Goal: Communication & Community: Answer question/provide support

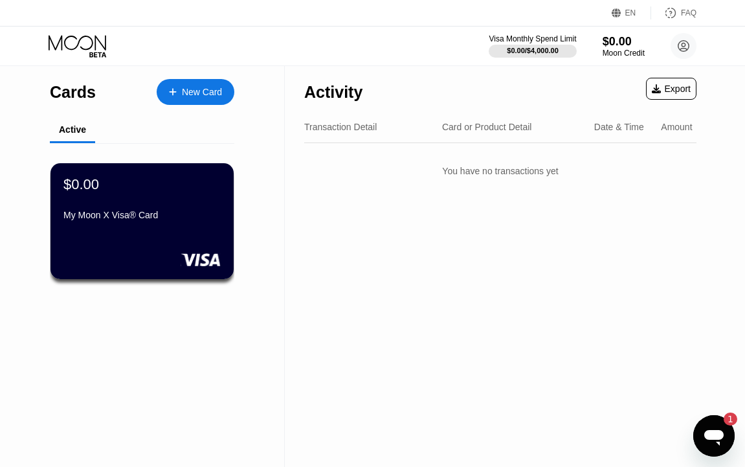
click at [713, 434] on icon "Open messaging window, 1 unread message" at bounding box center [714, 438] width 19 height 16
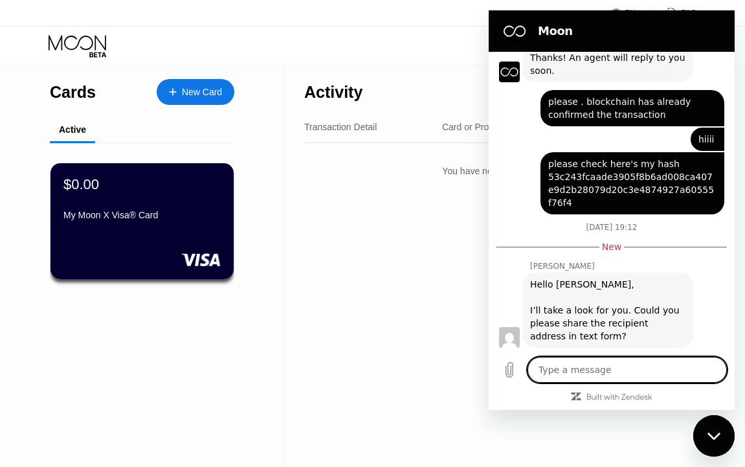
scroll to position [207, 0]
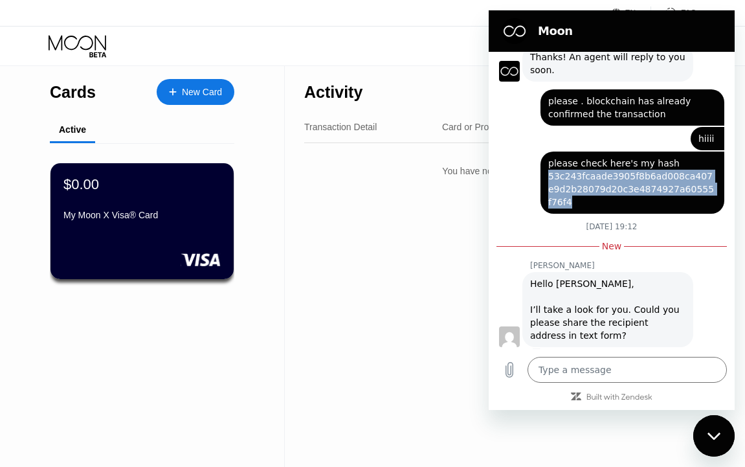
drag, startPoint x: 714, startPoint y: 187, endPoint x: 547, endPoint y: 174, distance: 168.2
click at [547, 174] on div "[PERSON_NAME] says: please check here's my hash 53c243fcaade3905f8b6ad008ca407e…" at bounding box center [633, 183] width 184 height 62
copy span "53c243fcaade3905f8b6ad008ca407e9d2b28079d20c3e4874927a60555f76f4"
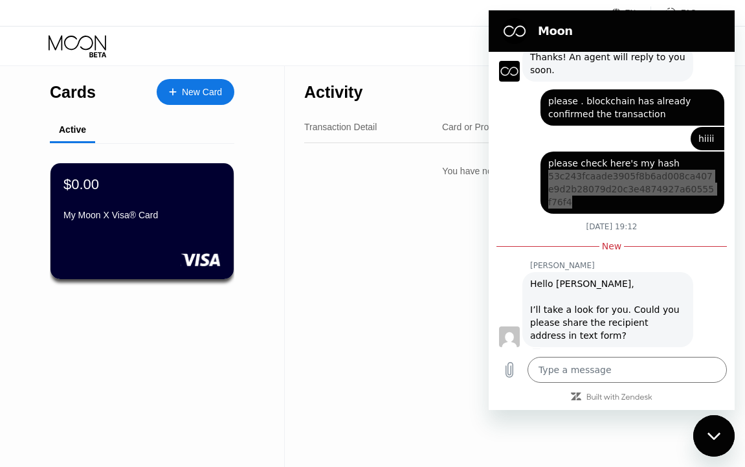
click at [291, 255] on div "Activity Export Transaction Detail Card or Product Detail Date & Time Amount Yo…" at bounding box center [500, 266] width 431 height 401
type textarea "x"
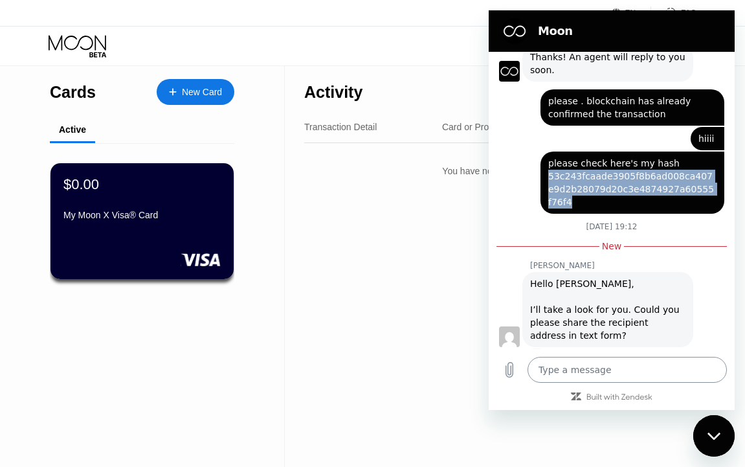
click at [545, 367] on textarea at bounding box center [627, 370] width 199 height 26
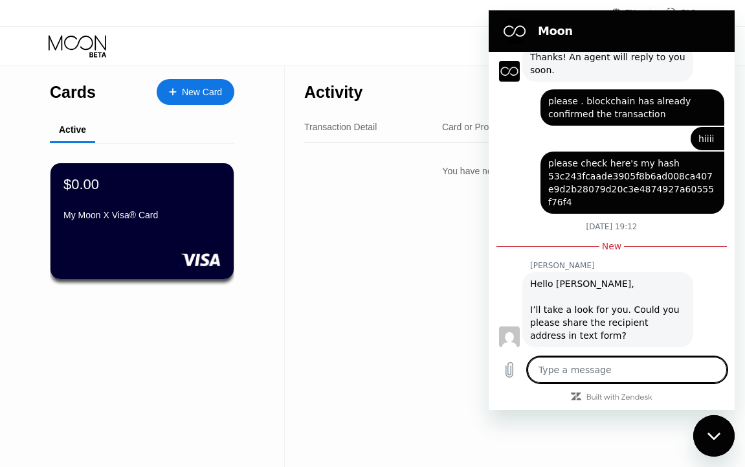
type textarea "R"
type textarea "x"
type textarea "Re"
type textarea "x"
type textarea "Rec"
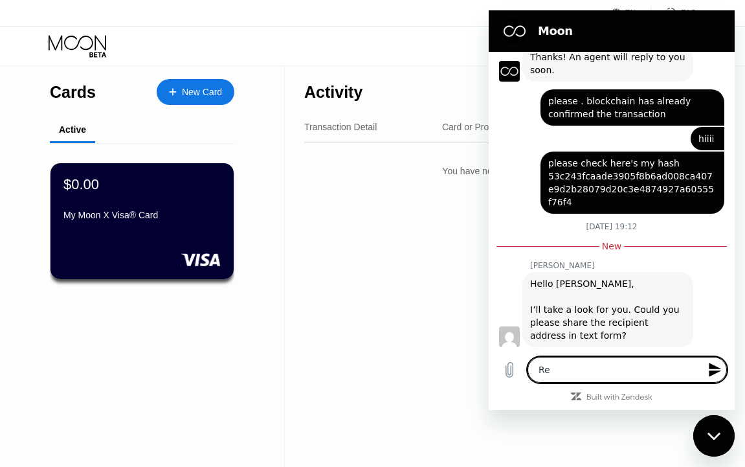
type textarea "x"
type textarea "Rece"
type textarea "x"
type textarea "Rec"
type textarea "x"
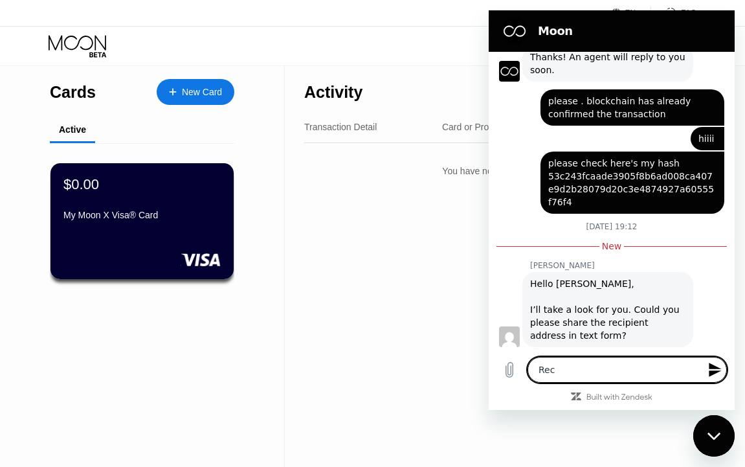
type textarea "Reci"
type textarea "x"
type textarea "[PERSON_NAME]"
type textarea "x"
type textarea "Reciep"
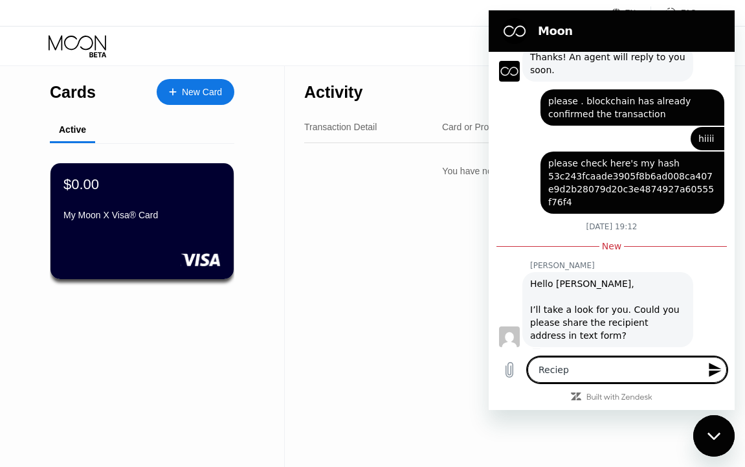
type textarea "x"
type textarea "[PERSON_NAME]"
type textarea "x"
type textarea "Reci"
type textarea "x"
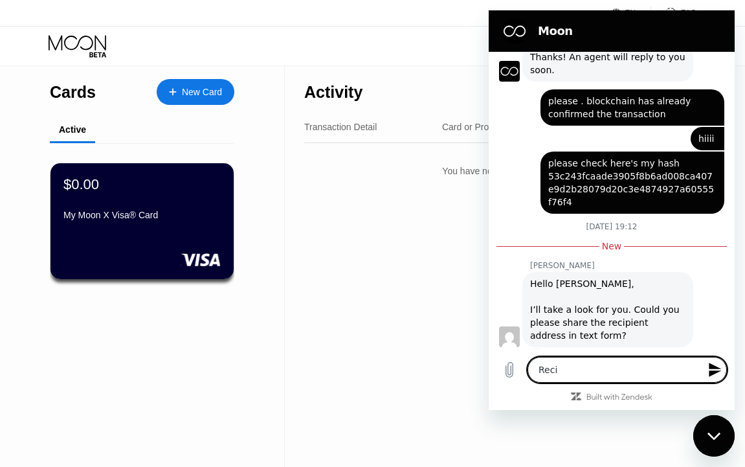
type textarea "Recip"
type textarea "x"
type textarea "Recipi"
type textarea "x"
type textarea "Recipie"
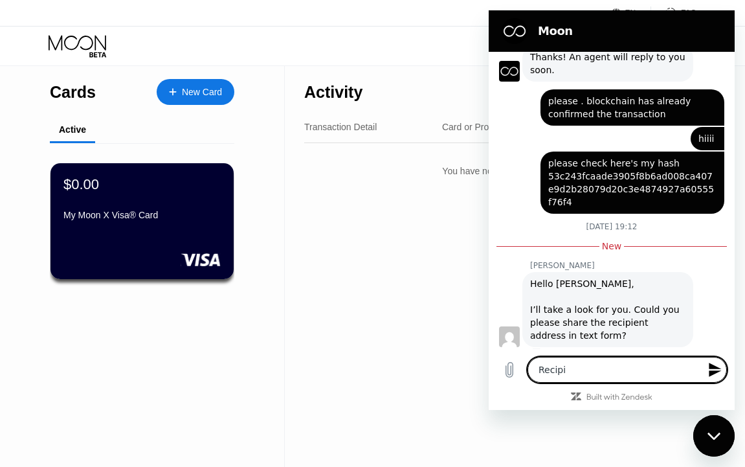
type textarea "x"
type textarea "Recipien"
type textarea "x"
type textarea "Recipient"
type textarea "x"
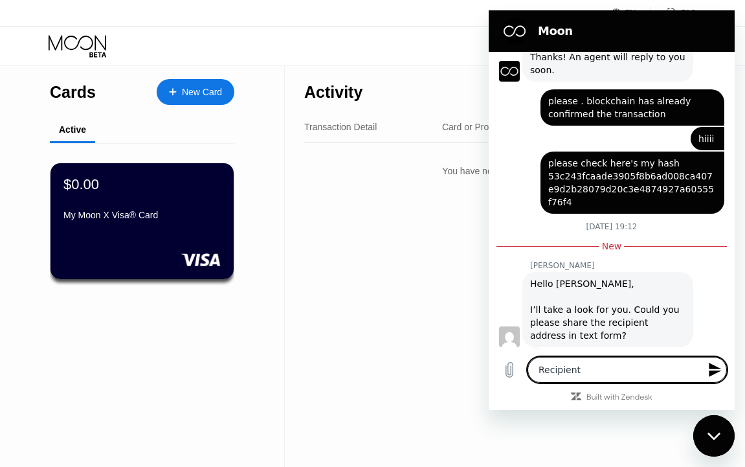
type textarea "Recipient'"
type textarea "x"
type textarea "Recipient's"
type textarea "x"
type textarea "Recipient's"
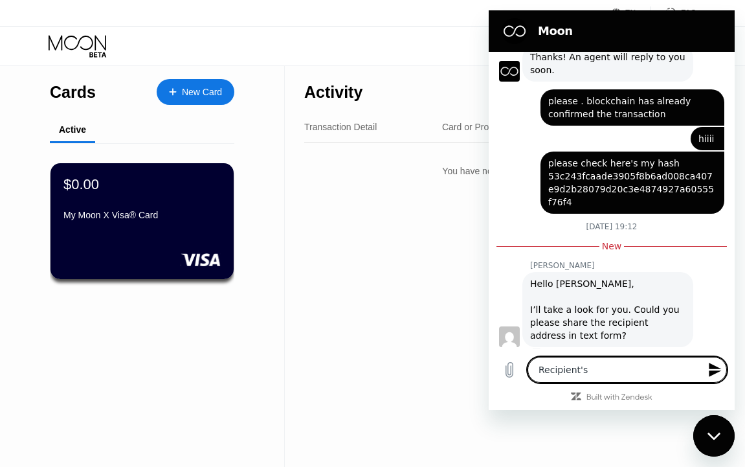
type textarea "x"
type textarea "Recipient's a"
type textarea "x"
type textarea "Recipient's ad"
type textarea "x"
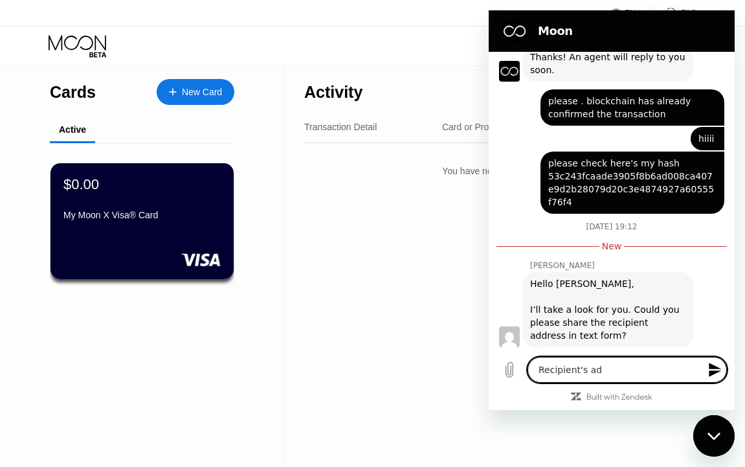
type textarea "Recipient's add"
type textarea "x"
type textarea "Recipient's addr"
type textarea "x"
type textarea "Recipient's addre"
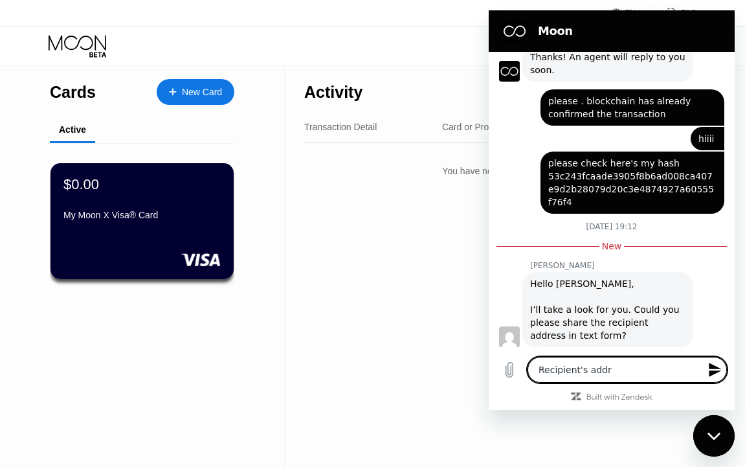
type textarea "x"
type textarea "Recipient's addres"
type textarea "x"
type textarea "Recipient's address"
type textarea "x"
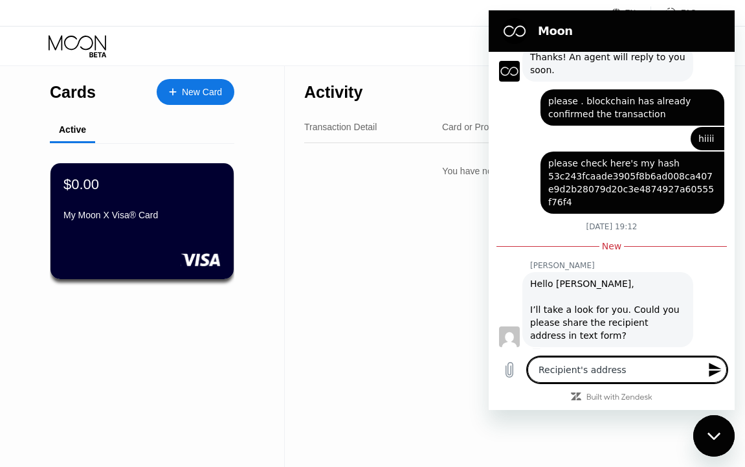
type textarea "Recipient's address"
type textarea "x"
type textarea "Recipient's address i"
type textarea "x"
type textarea "Recipient's address is"
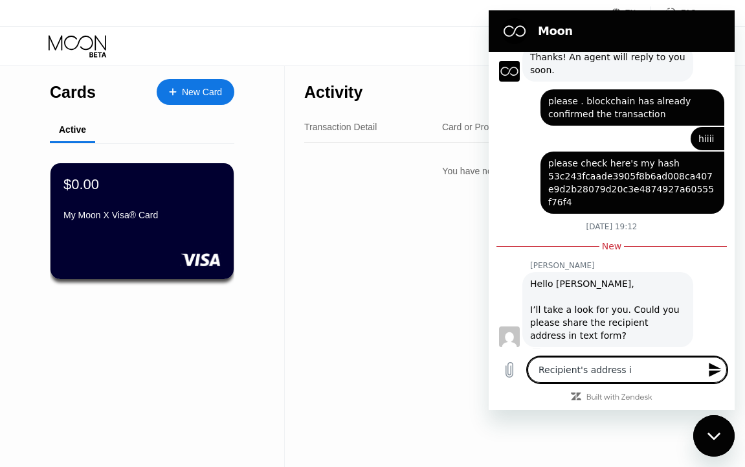
type textarea "x"
type textarea "Recipient's address is"
type textarea "x"
type textarea "Recipient's address is t"
type textarea "x"
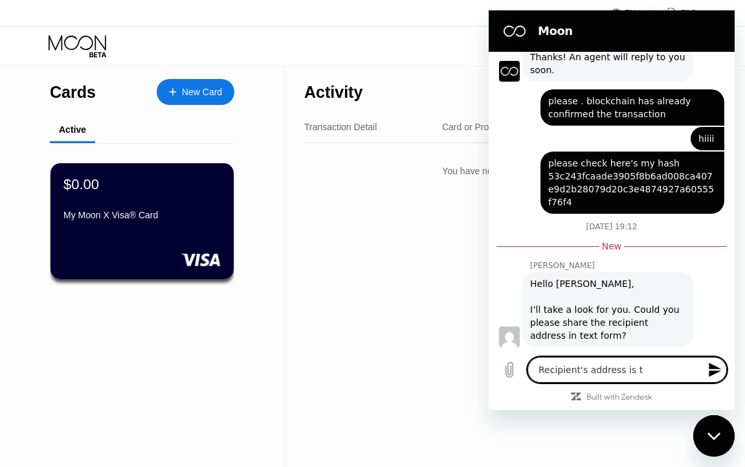
type textarea "Recipient's address is th"
type textarea "x"
type textarea "Recipient's address is thi"
type textarea "x"
type textarea "Recipient's address is this"
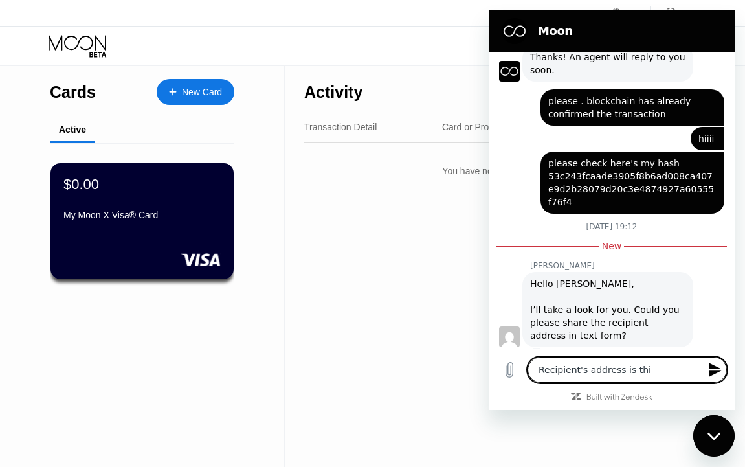
type textarea "x"
type textarea "Recipient's address is this:"
type textarea "x"
type textarea "Recipient's address is this:"
type textarea "x"
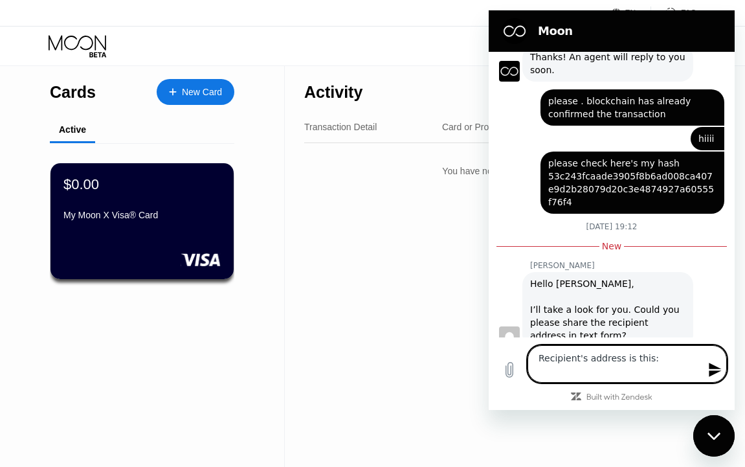
paste textarea "TDNSfoT4BjjjUxdqFt1pHtLLSx7JQLX3FG"
type textarea "Recipient's address is this: TDNSfoT4BjjjUxdqFt1pHtLLSx7JQLX3FG"
type textarea "x"
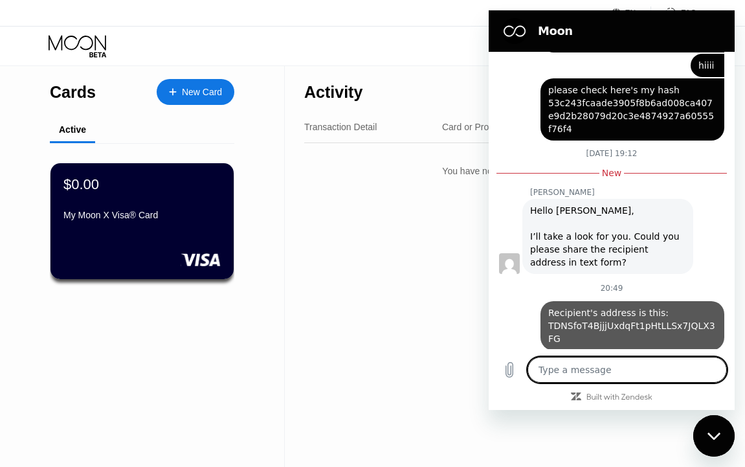
type textarea "x"
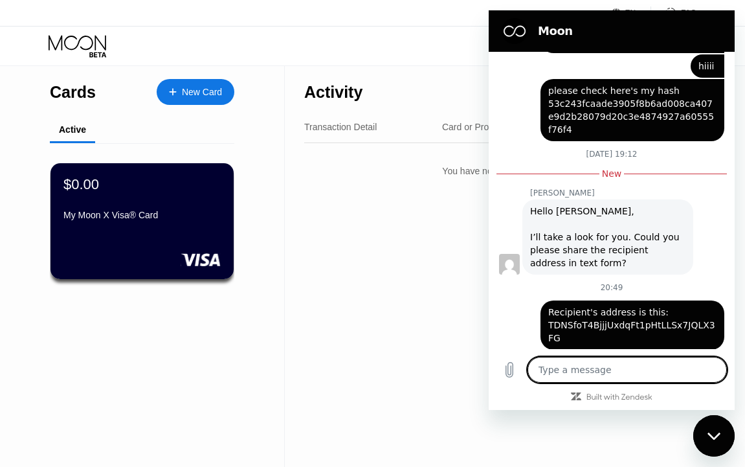
type textarea "y"
type textarea "x"
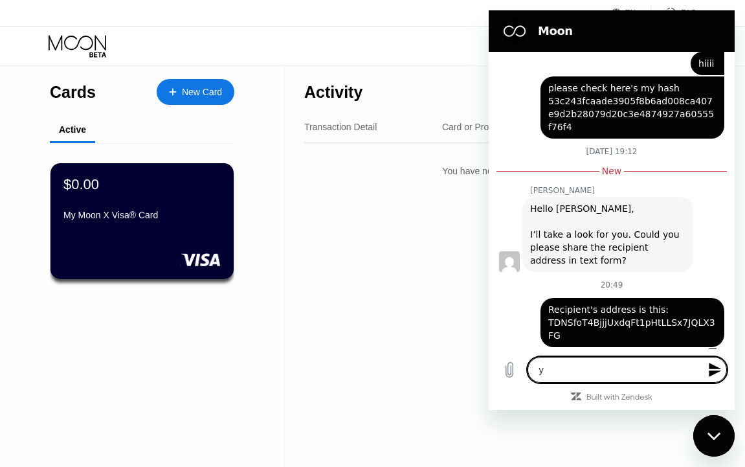
type textarea "yo"
type textarea "x"
type textarea "you"
type textarea "x"
type textarea "you"
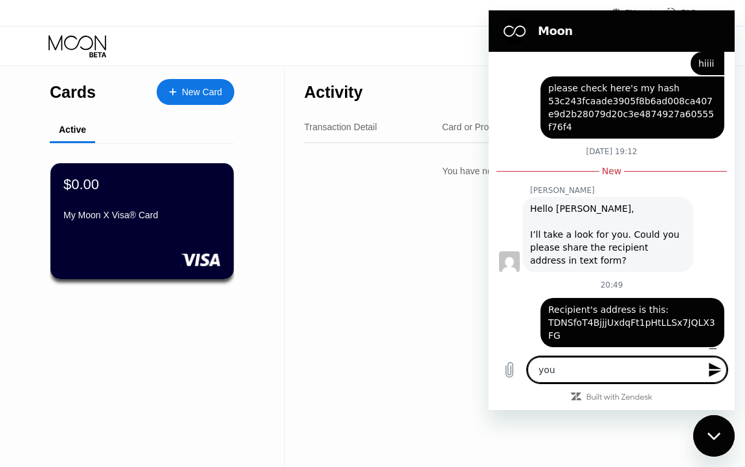
type textarea "x"
type textarea "you c"
type textarea "x"
type textarea "you ca"
type textarea "x"
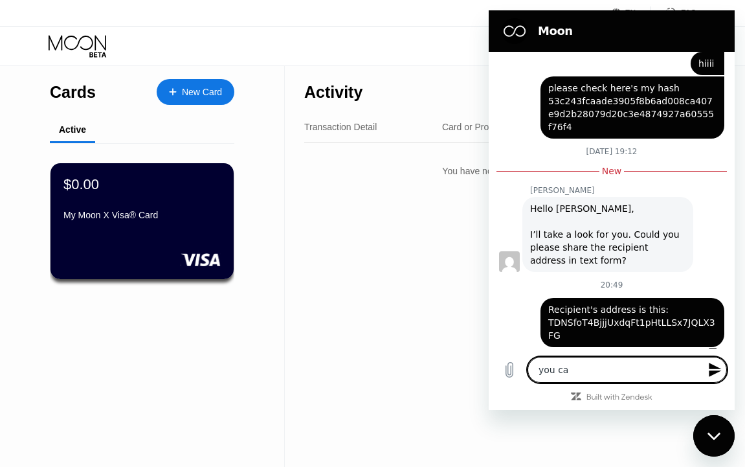
type textarea "you can"
type textarea "x"
type textarea "you can"
type textarea "x"
type textarea "you can c"
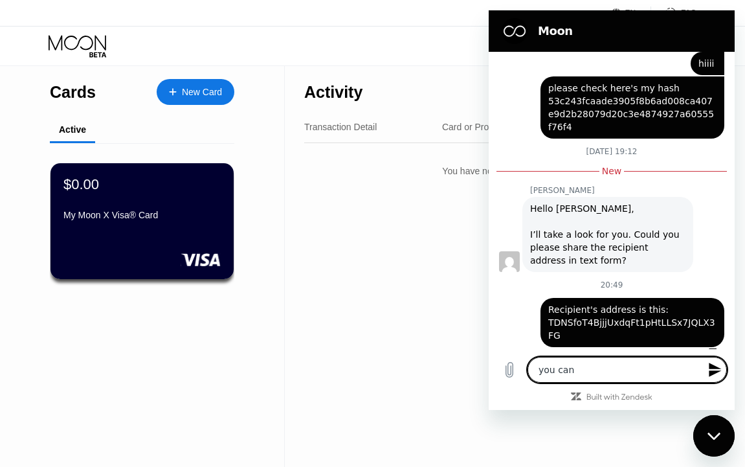
type textarea "x"
type textarea "you can ch"
type textarea "x"
type textarea "you can che"
type textarea "x"
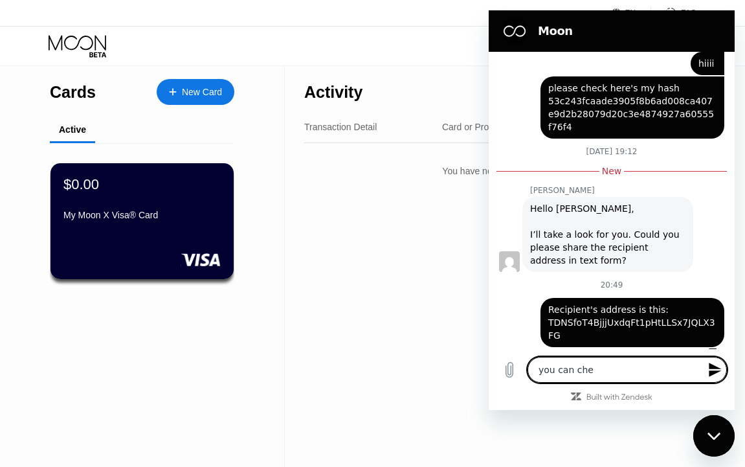
type textarea "you can chec"
type textarea "x"
type textarea "you can check"
type textarea "x"
type textarea "you can check"
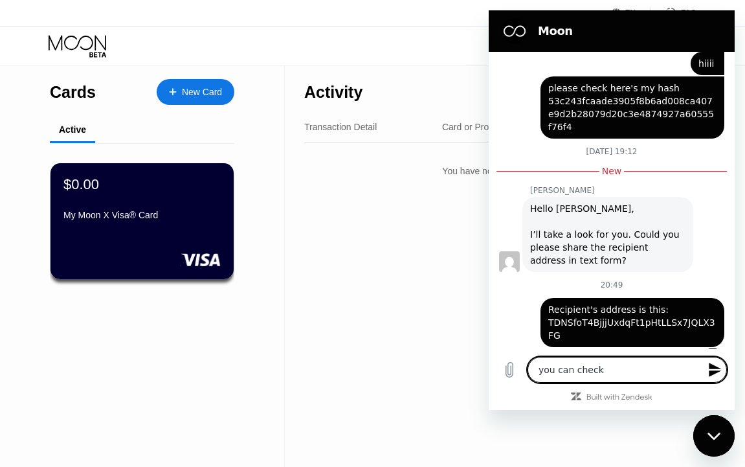
type textarea "x"
type textarea "you can check i"
type textarea "x"
type textarea "you can check it"
type textarea "x"
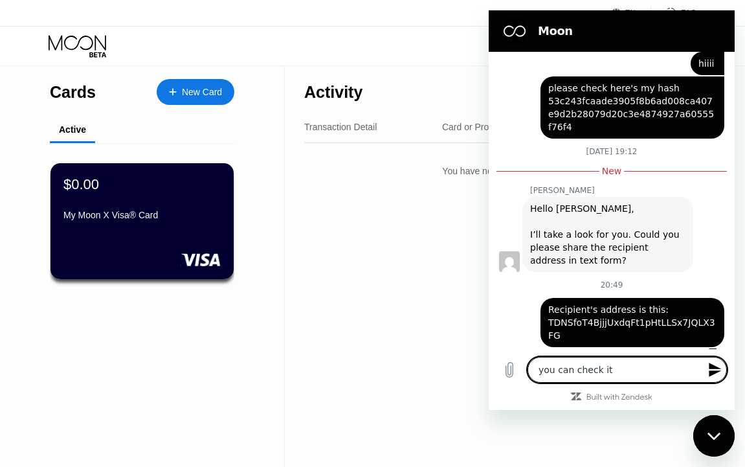
type textarea "you can check it"
type textarea "x"
type textarea "you can check it f"
type textarea "x"
type textarea "you can check it fr"
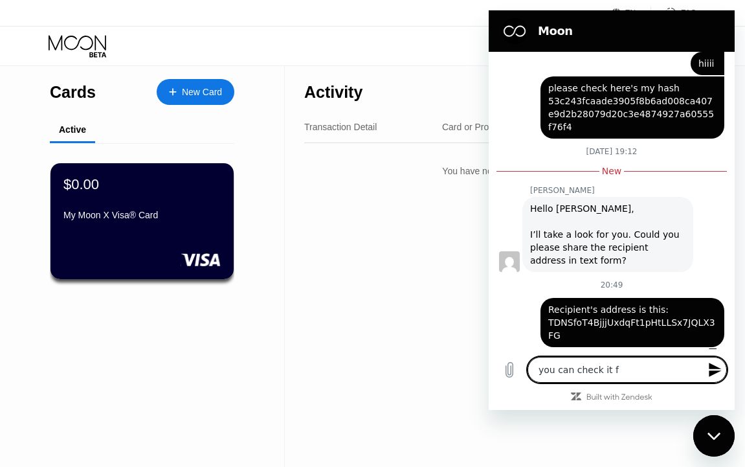
type textarea "x"
type textarea "you can check it fro"
type textarea "x"
type textarea "you can check it from"
type textarea "x"
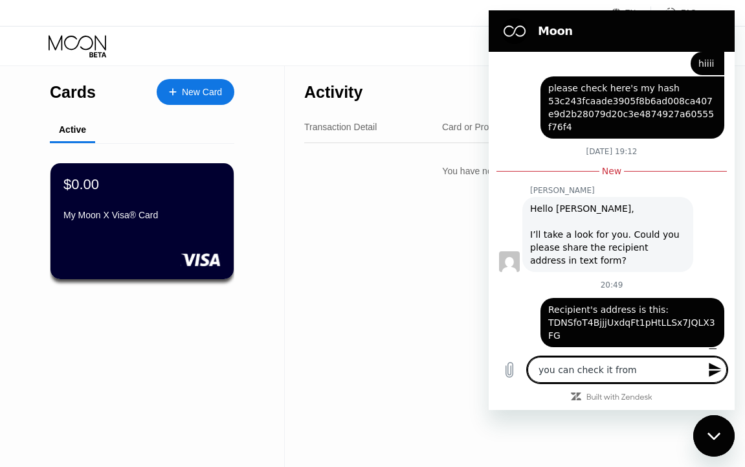
type textarea "you can check it from"
type textarea "x"
type textarea "you can check it from t"
type textarea "x"
type textarea "you can check it from th"
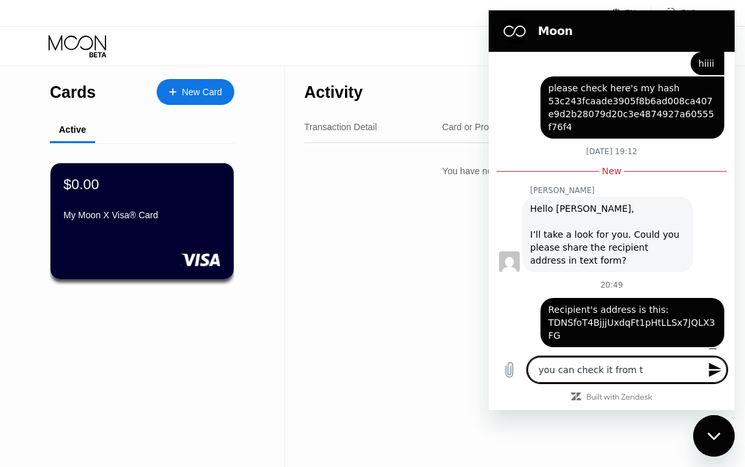
type textarea "x"
type textarea "you can check it from the"
type textarea "x"
type textarea "you can check it from the"
type textarea "x"
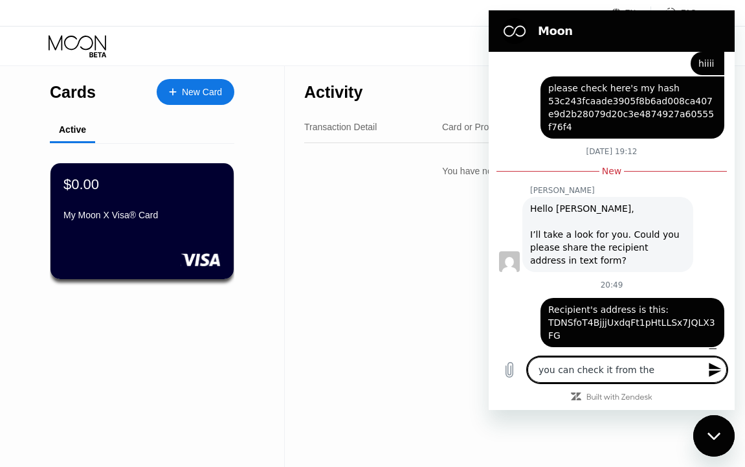
type textarea "you can check it from the h"
type textarea "x"
type textarea "you can check it from the ha"
type textarea "x"
type textarea "you can check it from the has"
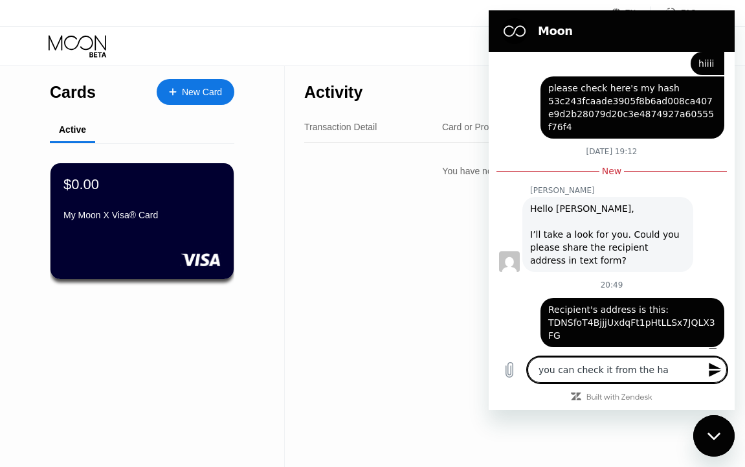
type textarea "x"
type textarea "you can check it from the hash"
type textarea "x"
type textarea "you can check it from the hash"
type textarea "x"
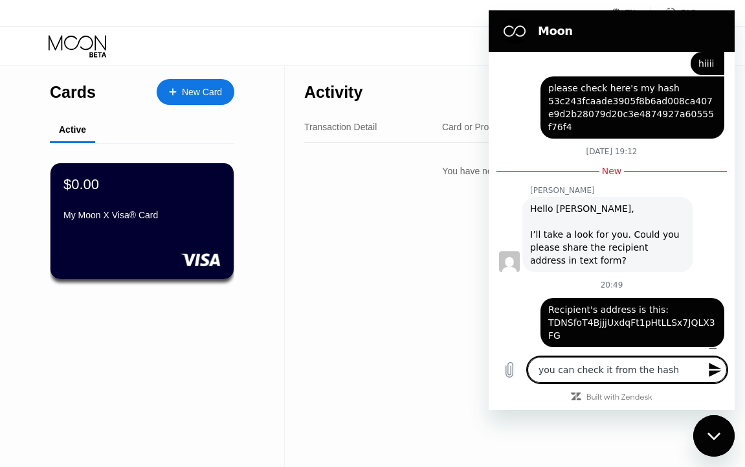
type textarea "x"
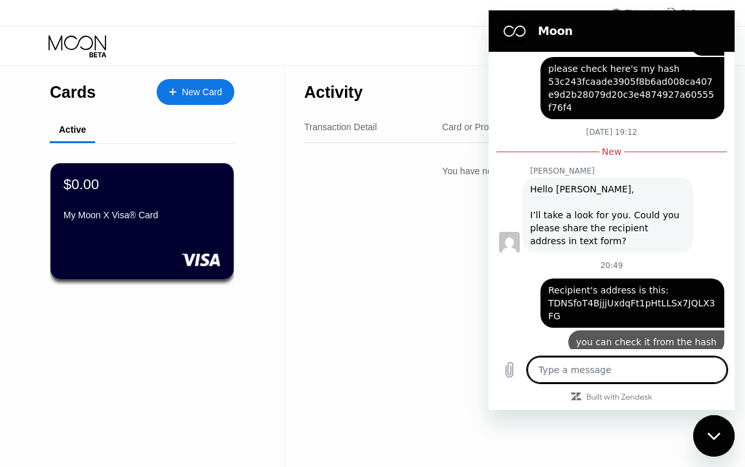
type textarea "i"
type textarea "x"
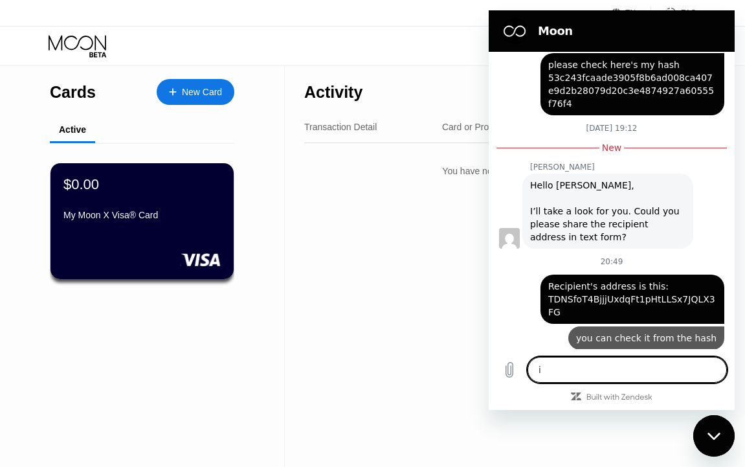
type textarea "it"
type textarea "x"
type textarea "it'"
type textarea "x"
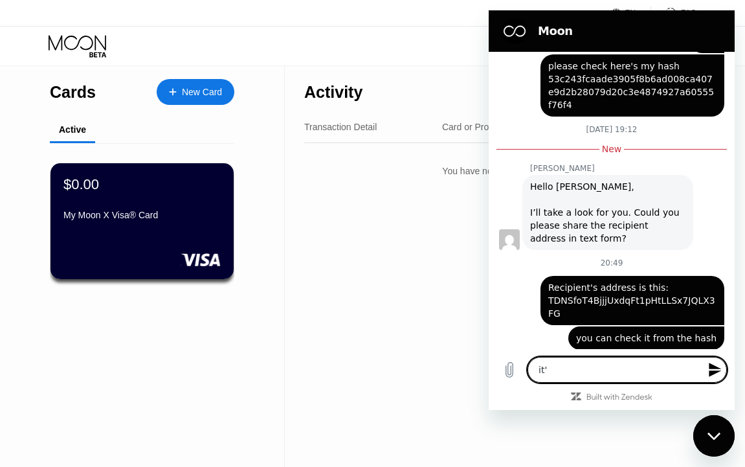
type textarea "it's"
type textarea "x"
type textarea "it's"
type textarea "x"
type textarea "it's o"
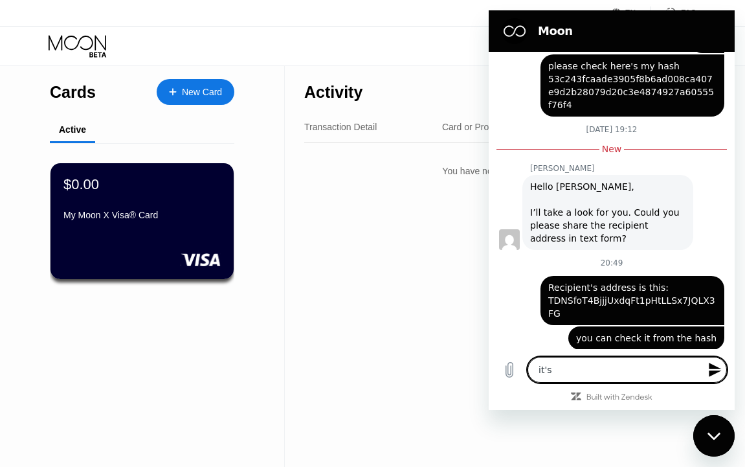
type textarea "x"
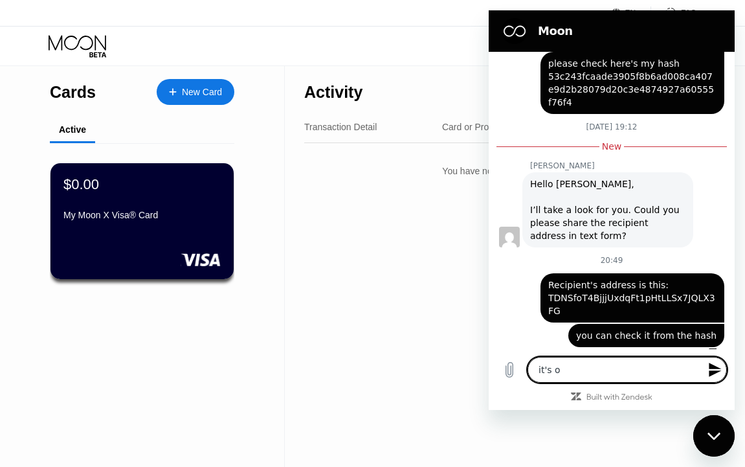
type textarea "it's on"
type textarea "x"
type textarea "it's on"
type textarea "x"
type textarea "it's on T"
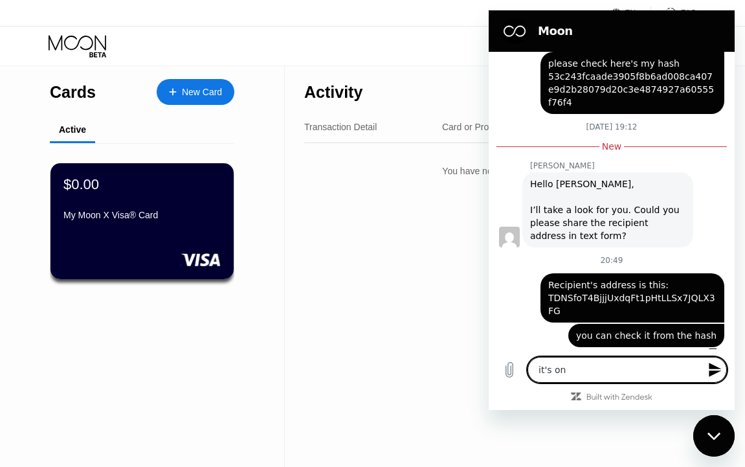
type textarea "x"
type textarea "it's on Tr"
type textarea "x"
type textarea "it's on Tro"
type textarea "x"
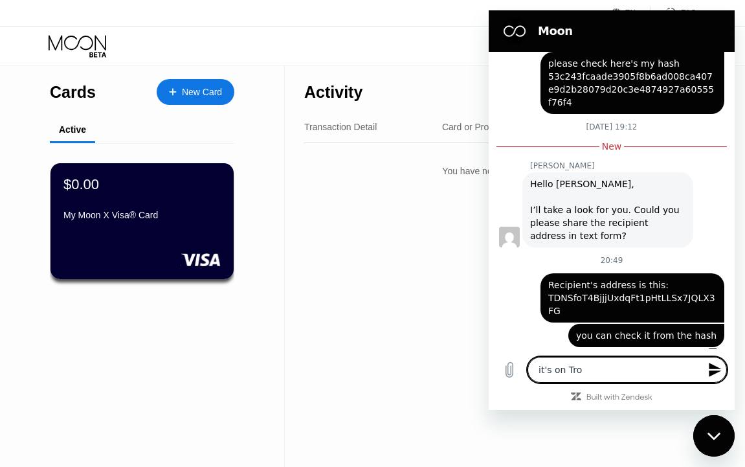
type textarea "it's on Tron"
type textarea "x"
type textarea "it's on Trons"
type textarea "x"
type textarea "it's on Tronsc"
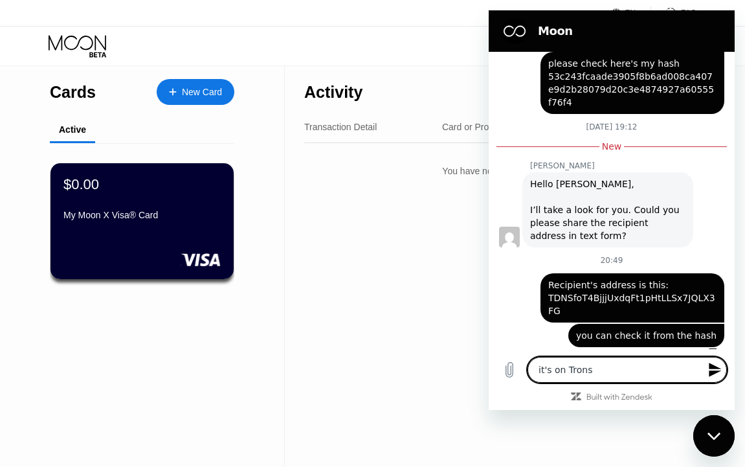
type textarea "x"
type textarea "it's on Tronsca"
type textarea "x"
type textarea "it's on Tronscan"
type textarea "x"
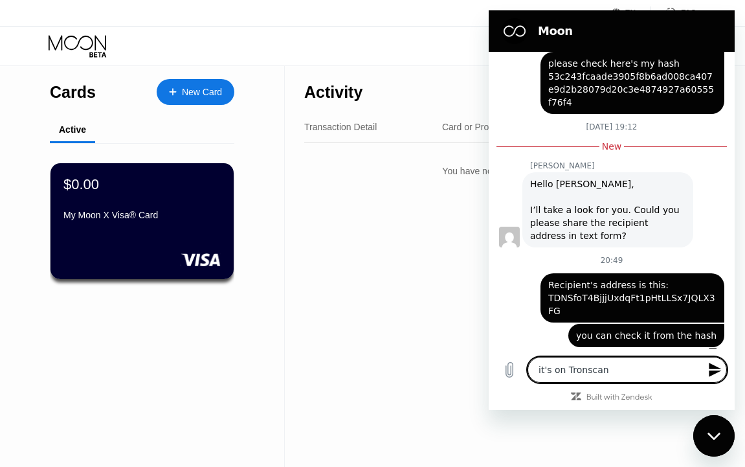
type textarea "it's on Tronscan."
type textarea "x"
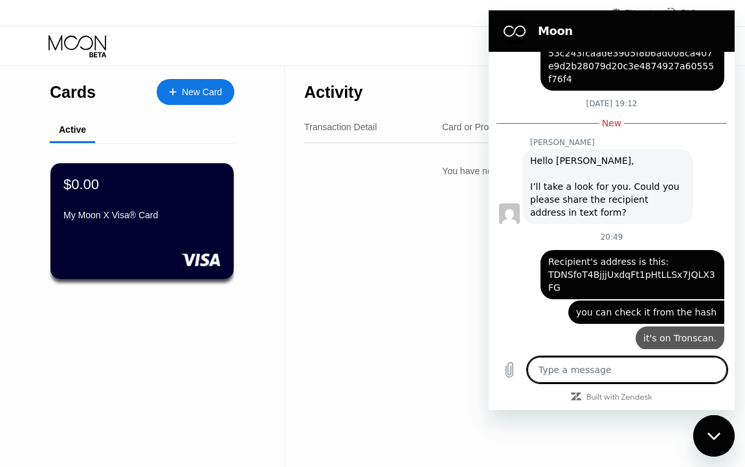
type textarea "x"
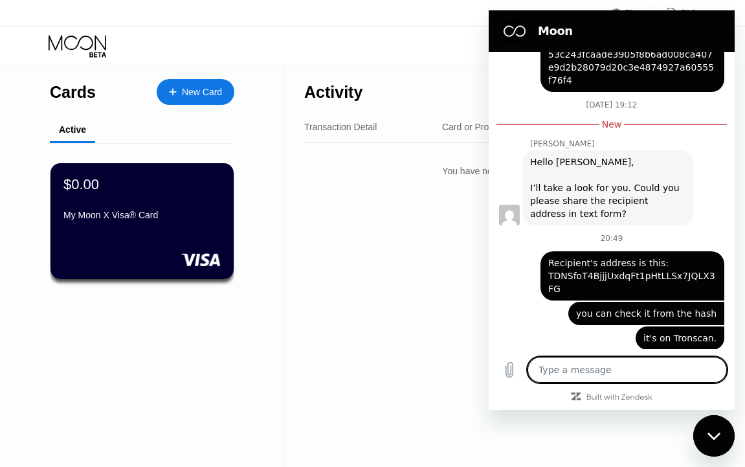
scroll to position [332, 0]
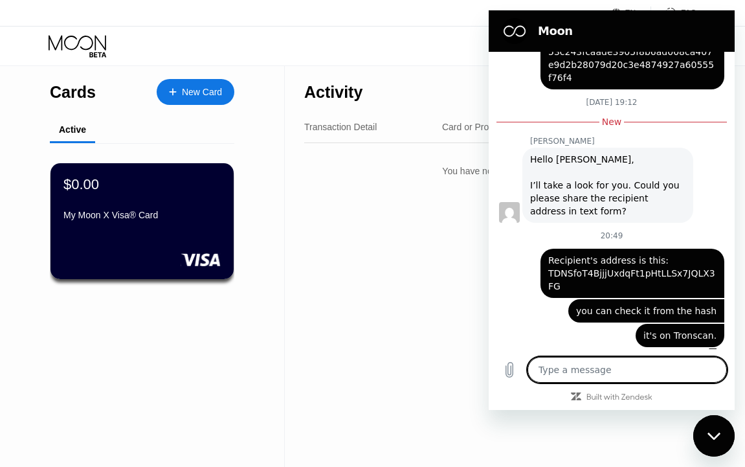
type textarea "w"
type textarea "x"
type textarea "wh"
type textarea "x"
type textarea "whe"
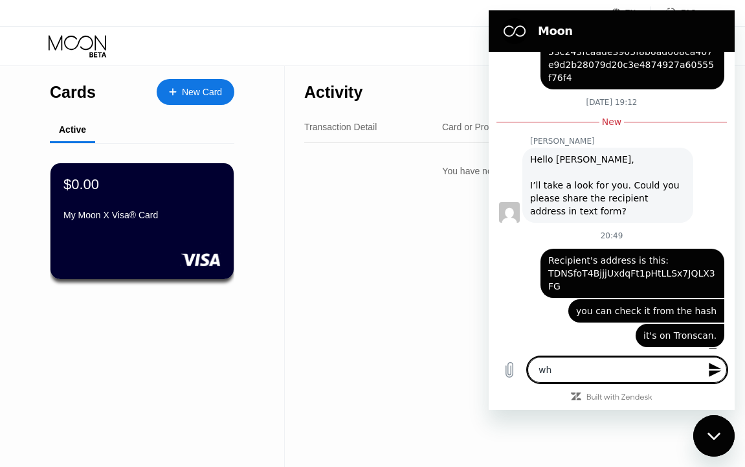
type textarea "x"
type textarea "wher"
type textarea "x"
type textarea "where"
type textarea "x"
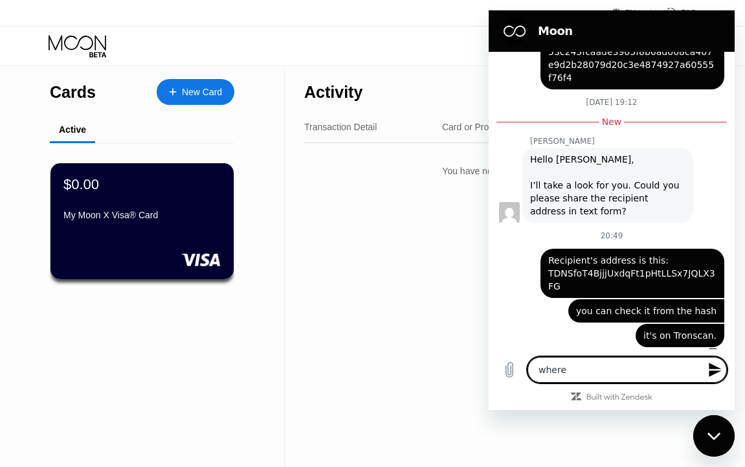
type textarea "where"
type textarea "x"
type textarea "where i"
type textarea "x"
type textarea "where is"
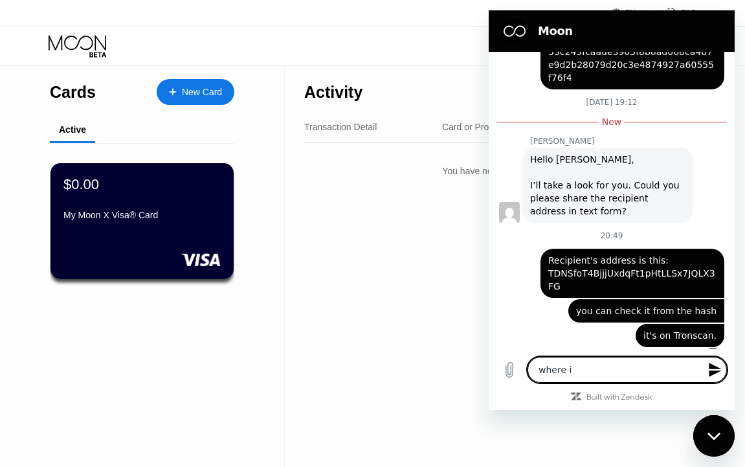
type textarea "x"
type textarea "where is"
type textarea "x"
type textarea "where is t"
type textarea "x"
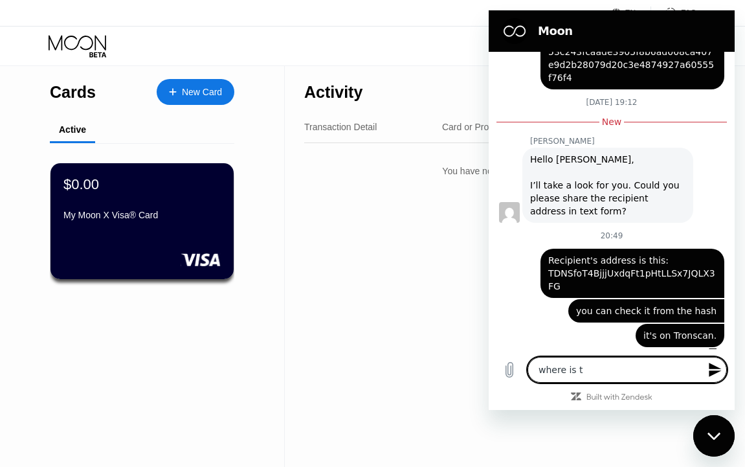
type textarea "where is th"
type textarea "x"
type textarea "where is the"
type textarea "x"
type textarea "where is the"
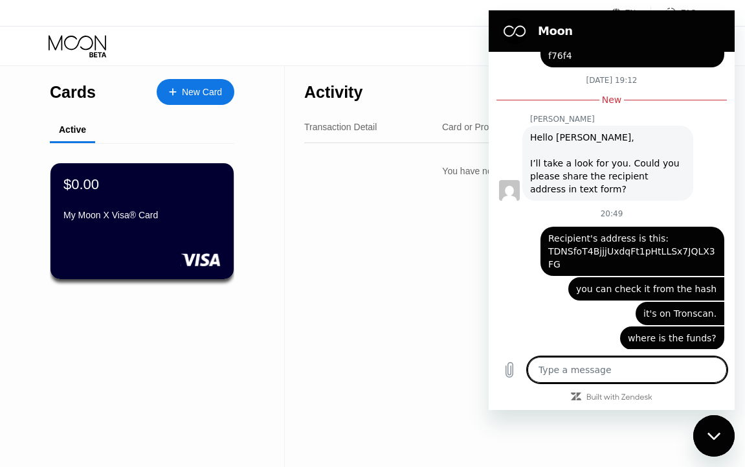
scroll to position [356, 0]
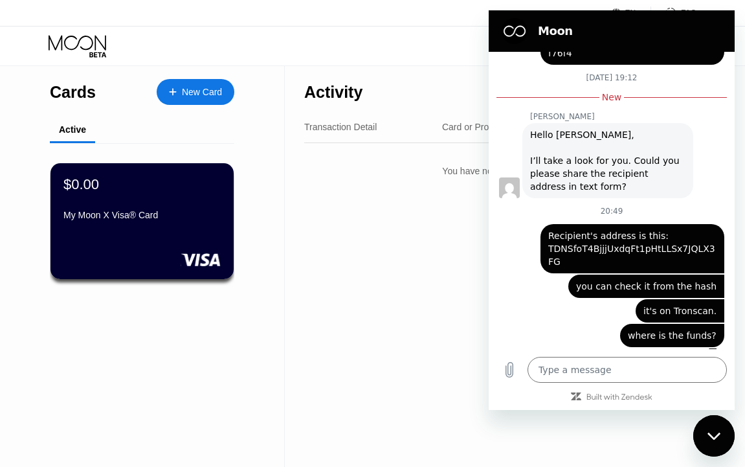
click at [374, 328] on div "Activity Export Transaction Detail Card or Product Detail Date & Time Amount Yo…" at bounding box center [500, 266] width 431 height 401
click at [391, 293] on div "Activity Export Transaction Detail Card or Product Detail Date & Time Amount Yo…" at bounding box center [500, 266] width 431 height 401
